Goal: Task Accomplishment & Management: Complete application form

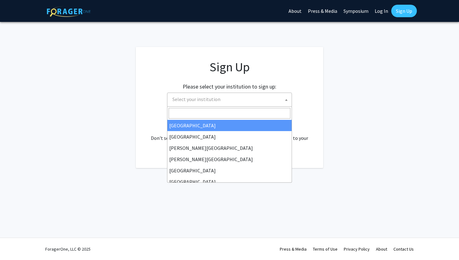
click at [222, 106] on span "Select your institution" at bounding box center [229, 99] width 125 height 14
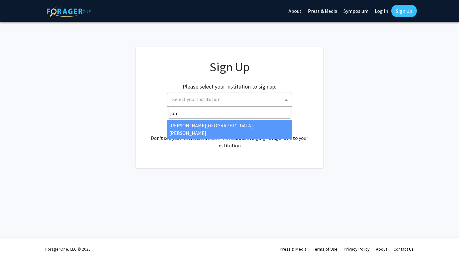
type input "joh"
select select "1"
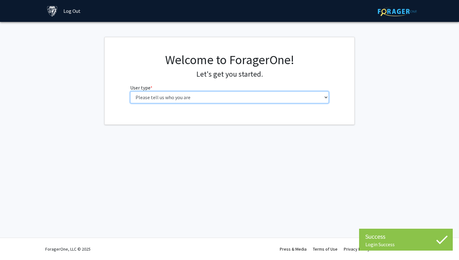
click at [297, 100] on select "Please tell us who you are Undergraduate Student Master's Student Doctoral Cand…" at bounding box center [229, 97] width 199 height 12
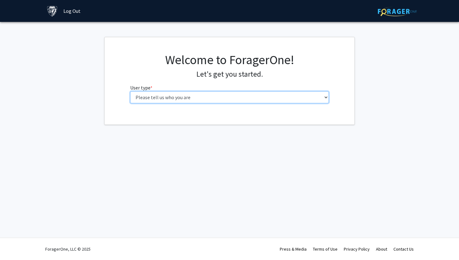
select select "1: undergrad"
click at [130, 91] on select "Please tell us who you are Undergraduate Student Master's Student Doctoral Cand…" at bounding box center [229, 97] width 199 height 12
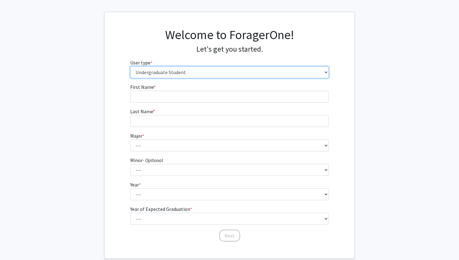
scroll to position [60, 0]
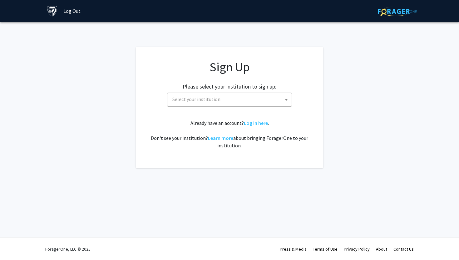
click at [264, 104] on span "Select your institution" at bounding box center [231, 99] width 122 height 13
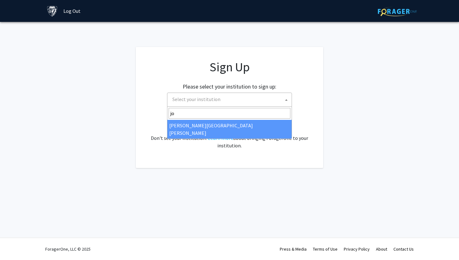
type input "j"
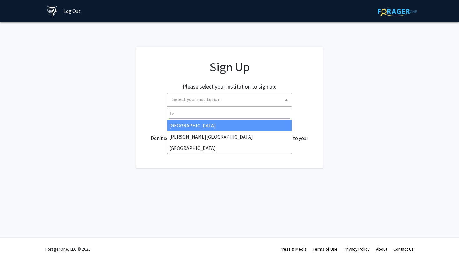
type input "l"
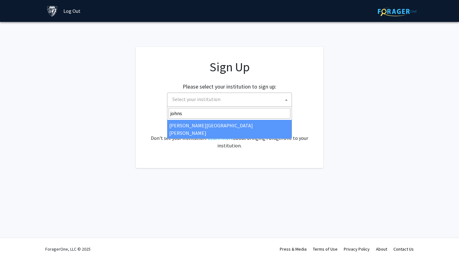
type input "johns"
select select "1"
